Goal: Task Accomplishment & Management: Use online tool/utility

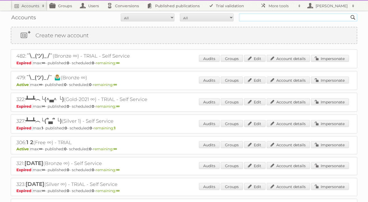
click at [275, 17] on input "text" at bounding box center [298, 17] width 118 height 8
type input "rdoware"
click at [349, 13] on input "Search" at bounding box center [353, 17] width 8 height 8
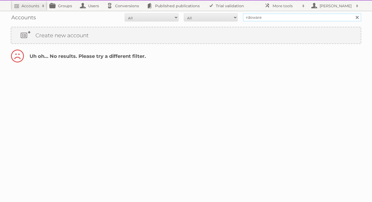
click at [250, 18] on input "rdoware" at bounding box center [302, 17] width 118 height 8
type input "rodware"
click at [353, 13] on input "Search" at bounding box center [357, 17] width 8 height 8
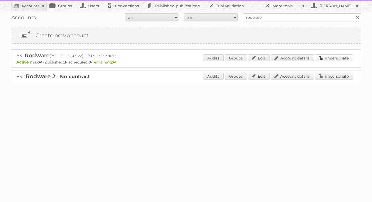
click at [324, 56] on link "Impersonate" at bounding box center [334, 58] width 38 height 7
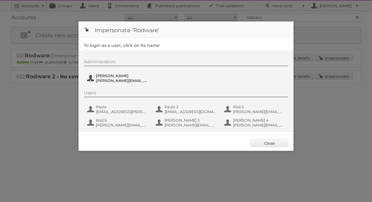
click at [116, 81] on span "[PERSON_NAME][EMAIL_ADDRESS][DOMAIN_NAME]" at bounding box center [122, 80] width 52 height 5
